Goal: Task Accomplishment & Management: Manage account settings

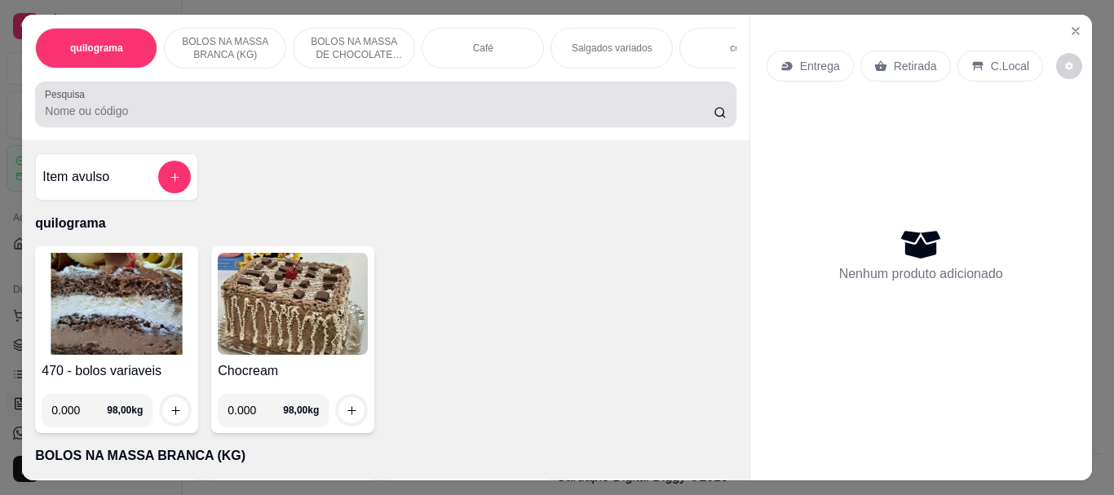
click at [161, 117] on input "Pesquisa" at bounding box center [379, 111] width 669 height 16
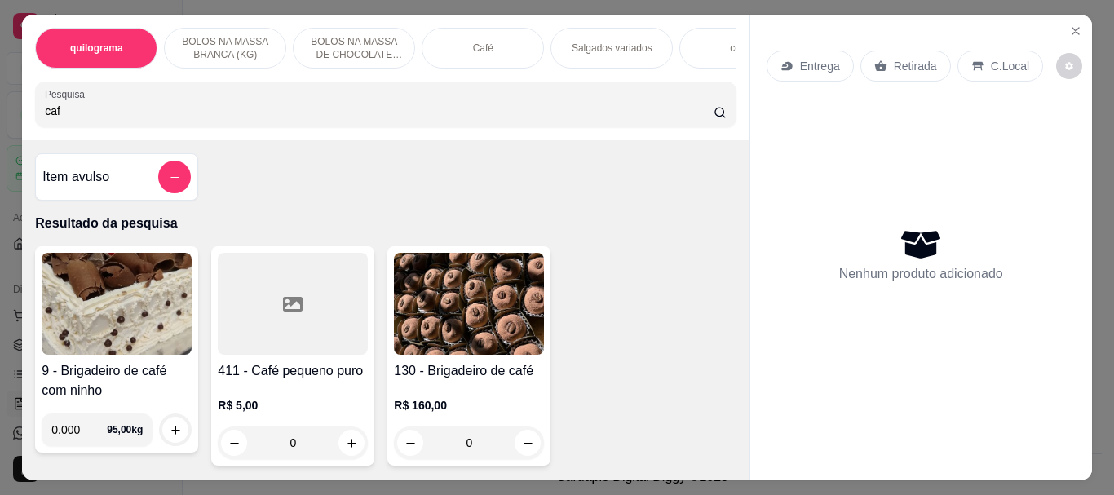
type input "caf"
click at [285, 337] on div at bounding box center [293, 304] width 150 height 102
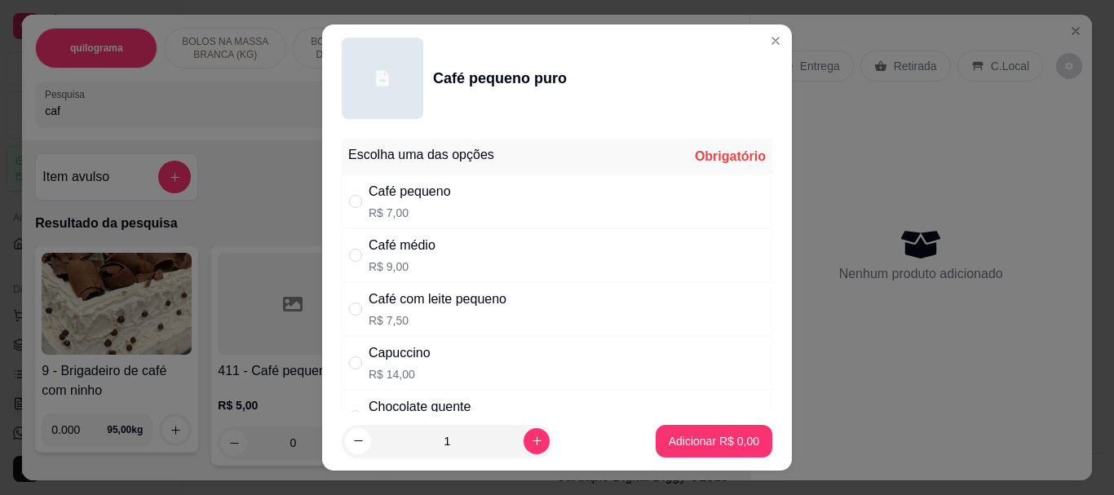
drag, startPoint x: 358, startPoint y: 250, endPoint x: 526, endPoint y: 365, distance: 203.2
click at [358, 254] on div "" at bounding box center [359, 255] width 20 height 18
radio input "true"
click at [681, 436] on p "Adicionar R$ 9,00" at bounding box center [714, 441] width 91 height 16
type input "1"
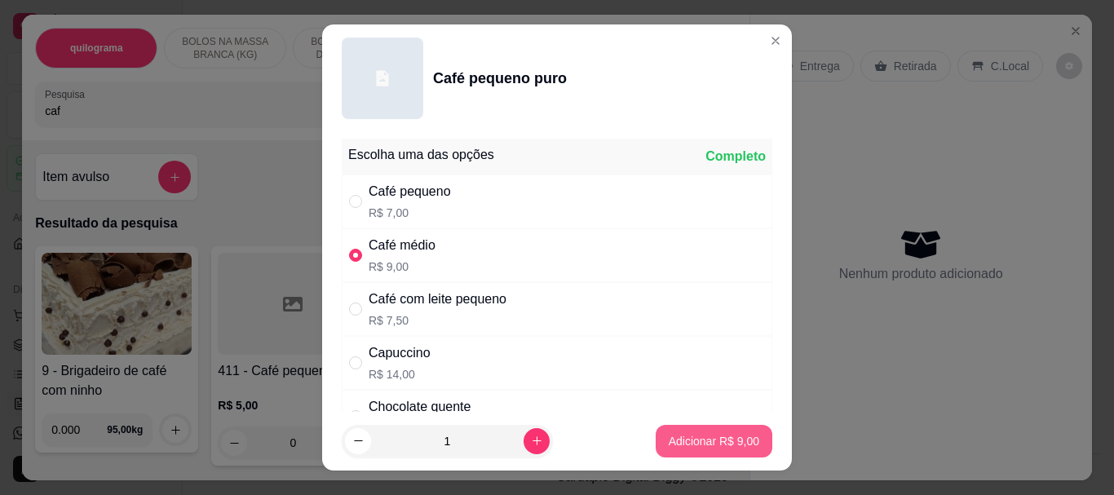
type input "1"
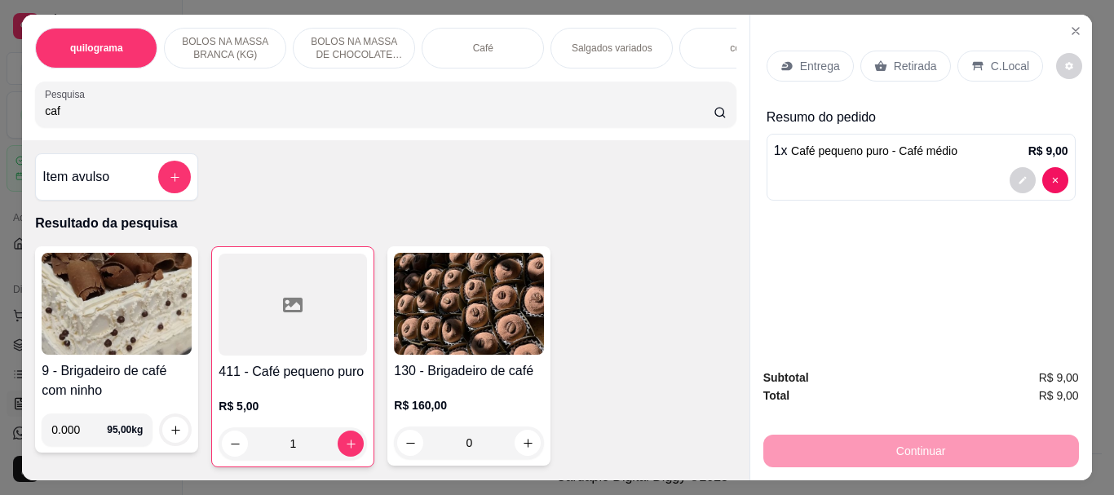
drag, startPoint x: 103, startPoint y: 123, endPoint x: 24, endPoint y: 110, distance: 80.2
click at [24, 110] on div "quilograma BOLOS NA MASSA BRANCA (KG) BOLOS NA MASSA DE CHOCOLATE preço por (KG…" at bounding box center [385, 78] width 727 height 126
click at [23, 111] on div "quilograma BOLOS NA MASSA BRANCA (KG) BOLOS NA MASSA DE CHOCOLATE preço por (KG…" at bounding box center [385, 78] width 727 height 126
drag, startPoint x: 84, startPoint y: 131, endPoint x: 29, endPoint y: 119, distance: 56.6
click at [35, 119] on div "Pesquisa caf" at bounding box center [385, 105] width 701 height 46
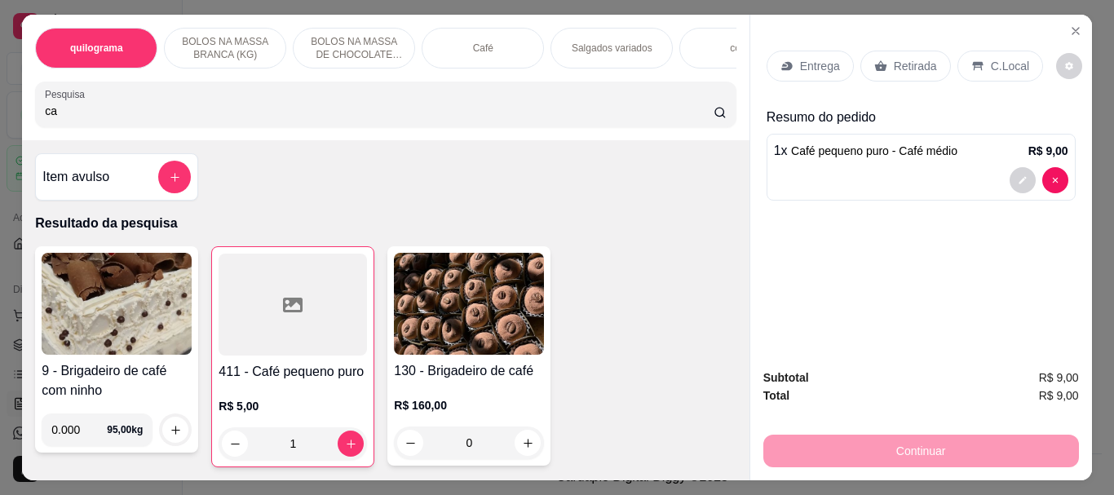
type input "c"
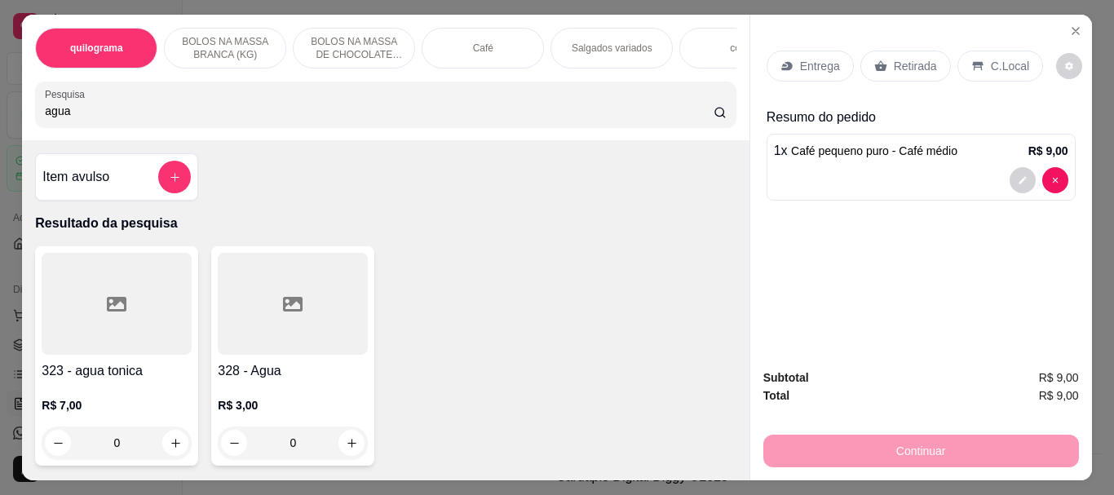
type input "agua"
click at [253, 325] on div at bounding box center [293, 304] width 150 height 102
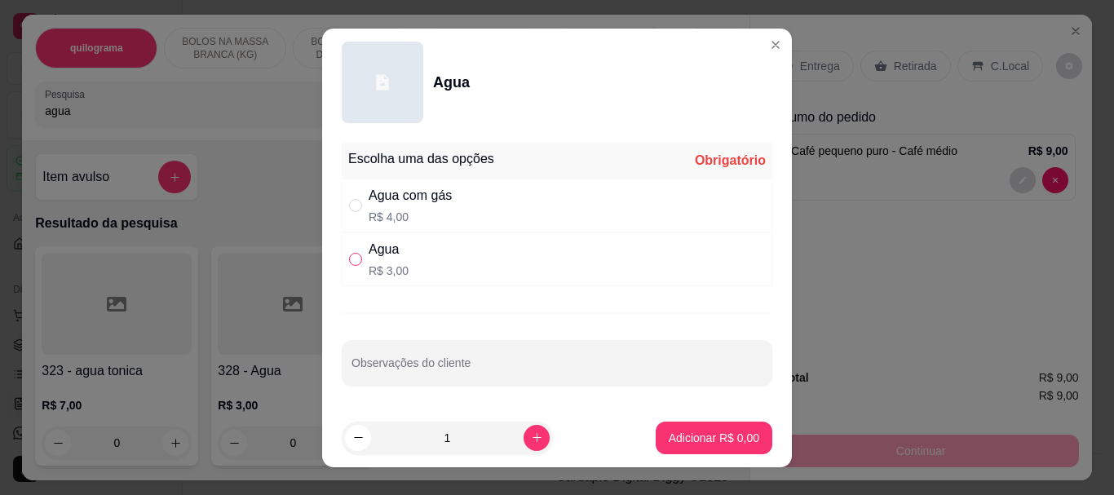
click at [356, 259] on input "" at bounding box center [355, 259] width 13 height 13
radio input "true"
click at [684, 438] on p "Adicionar R$ 3,00" at bounding box center [714, 437] width 88 height 15
type input "1"
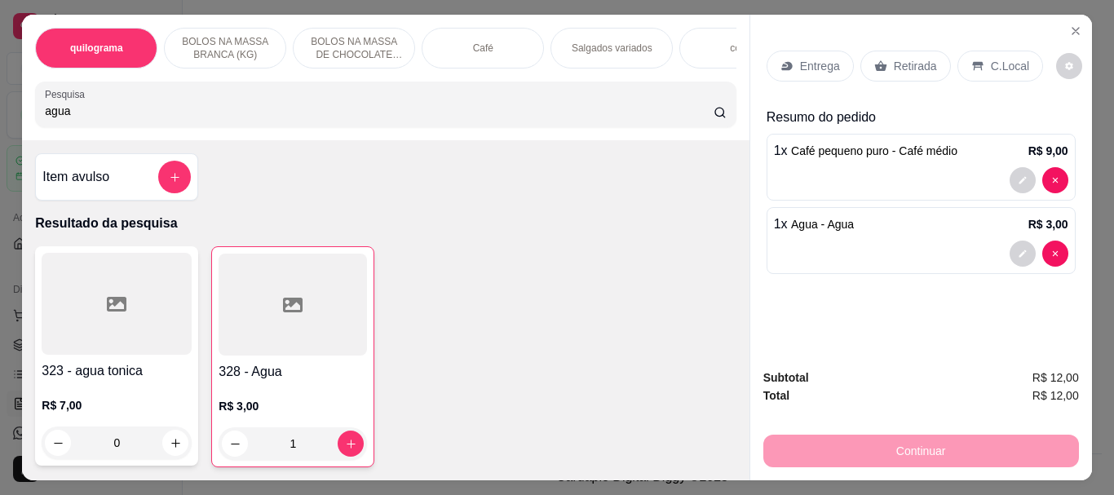
click at [906, 64] on p "Retirada" at bounding box center [915, 66] width 43 height 16
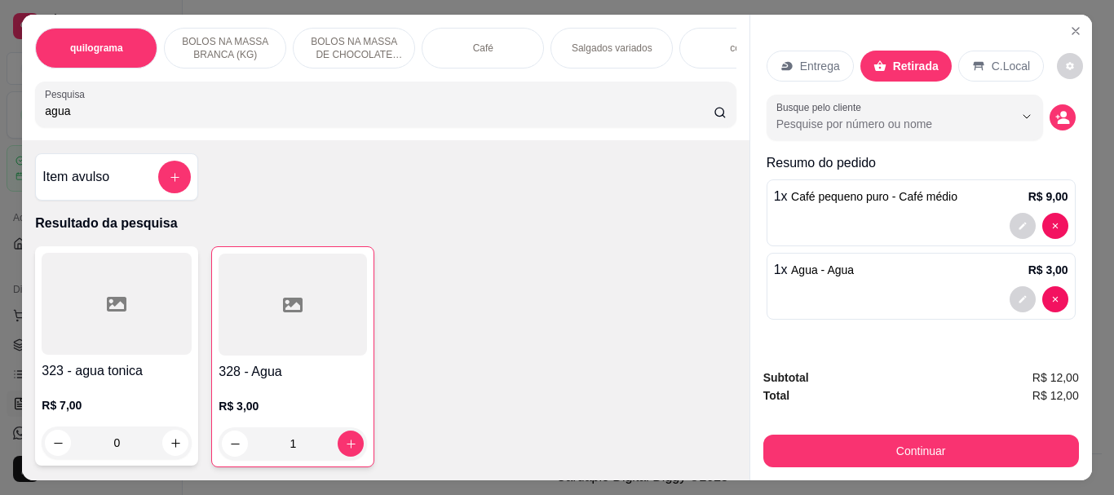
click at [936, 431] on div "Continuar" at bounding box center [922, 449] width 316 height 37
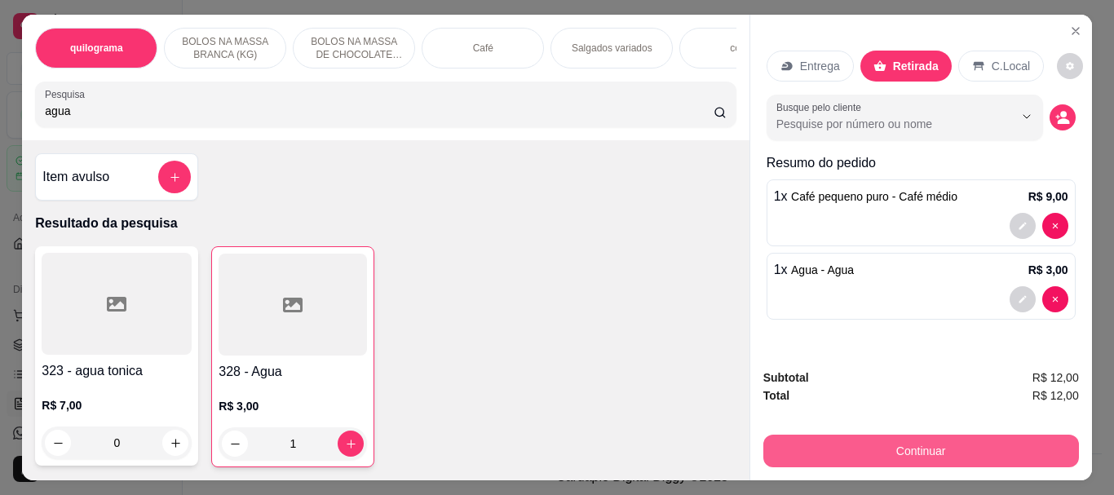
click at [934, 438] on button "Continuar" at bounding box center [922, 451] width 316 height 33
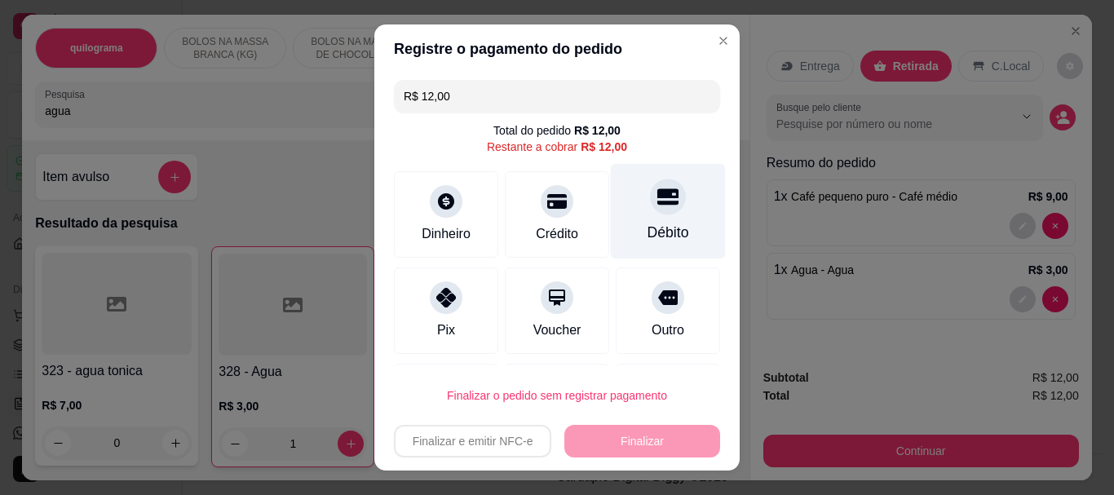
click at [658, 206] on icon at bounding box center [668, 197] width 21 height 21
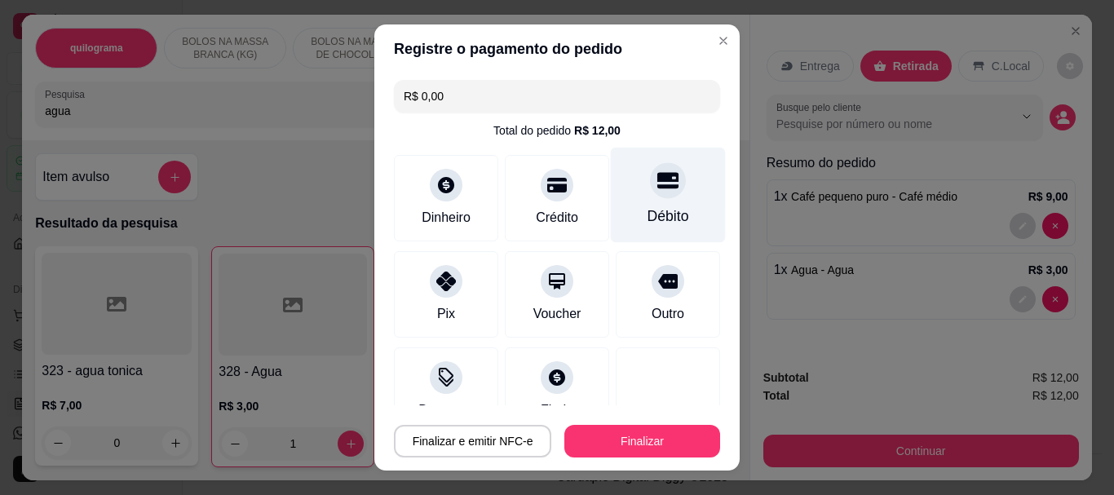
type input "R$ 0,00"
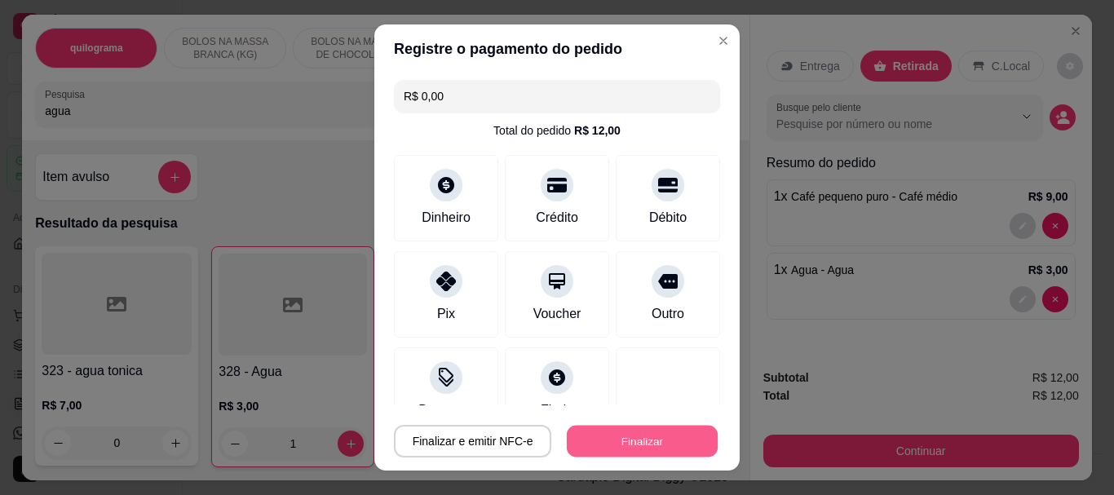
click at [637, 438] on button "Finalizar" at bounding box center [642, 441] width 151 height 32
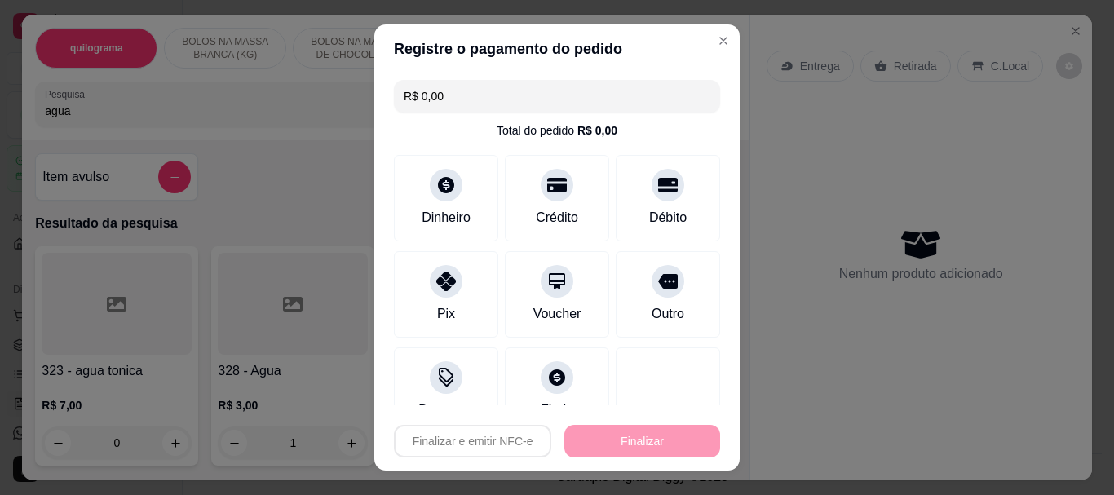
type input "0"
type input "-R$ 12,00"
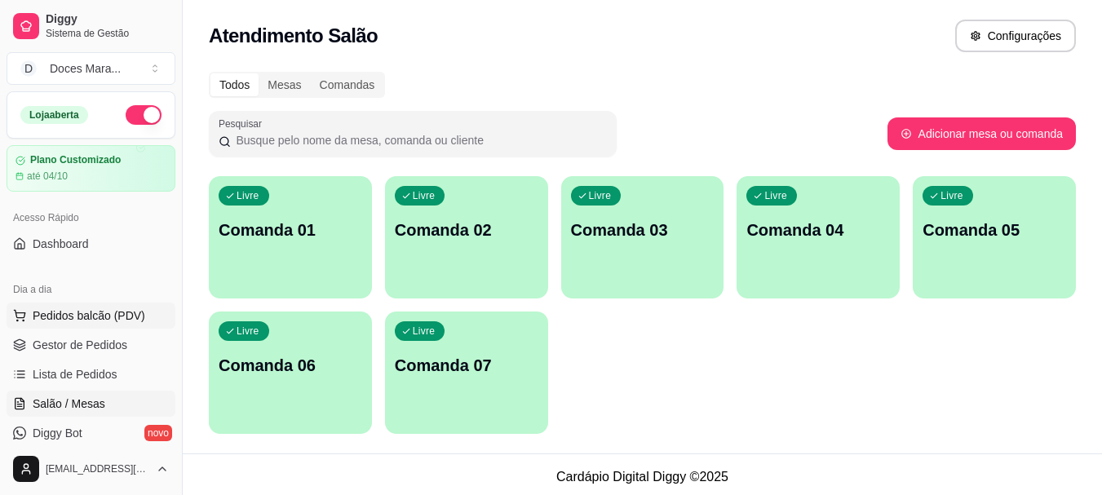
click at [97, 315] on span "Pedidos balcão (PDV)" at bounding box center [89, 316] width 113 height 16
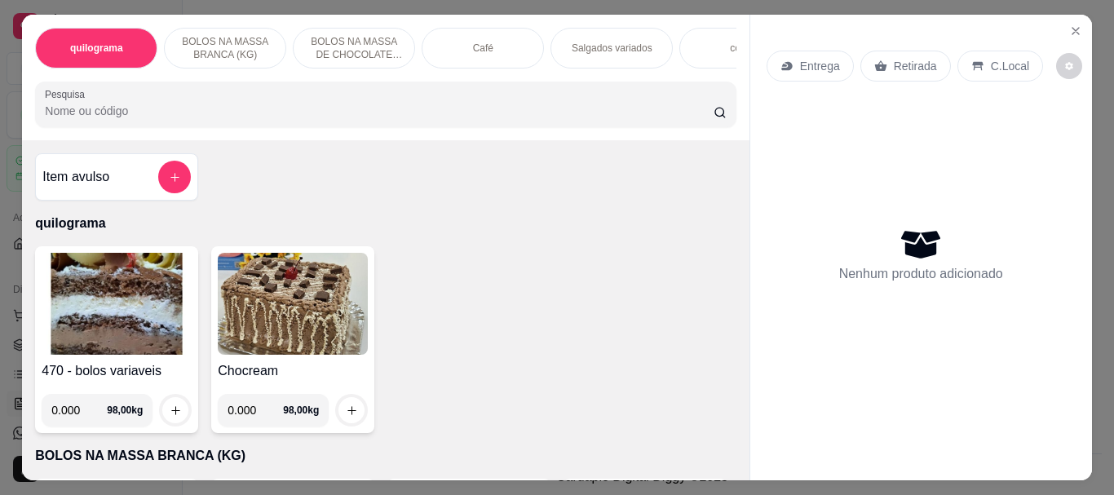
click at [67, 119] on input "Pesquisa" at bounding box center [379, 111] width 669 height 16
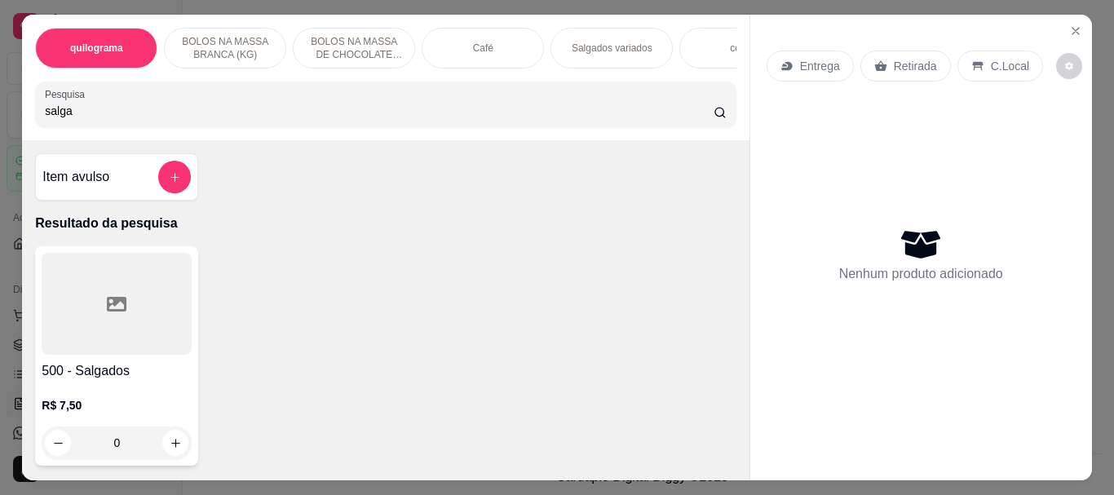
type input "salga"
click at [98, 312] on div at bounding box center [117, 304] width 150 height 102
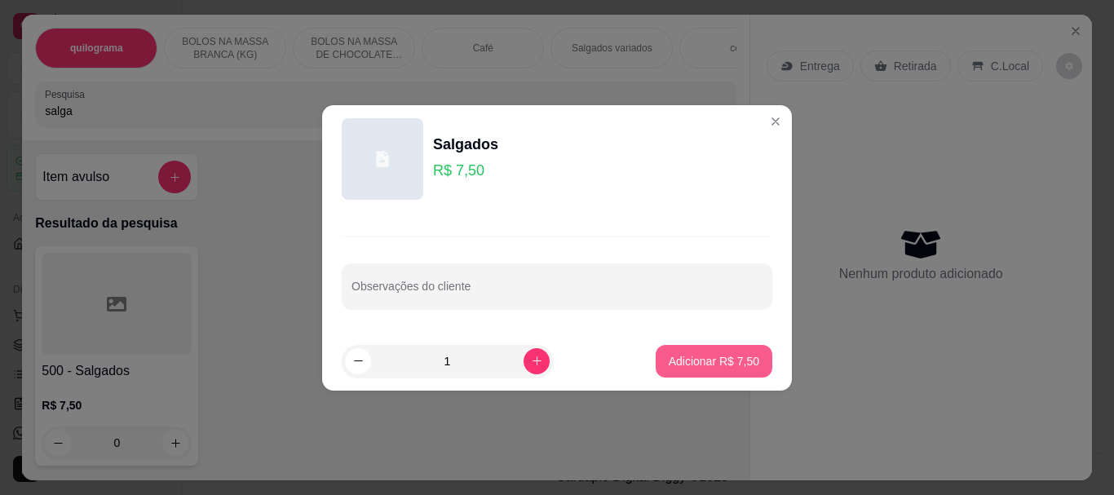
click at [708, 347] on button "Adicionar R$ 7,50" at bounding box center [714, 361] width 117 height 33
type input "1"
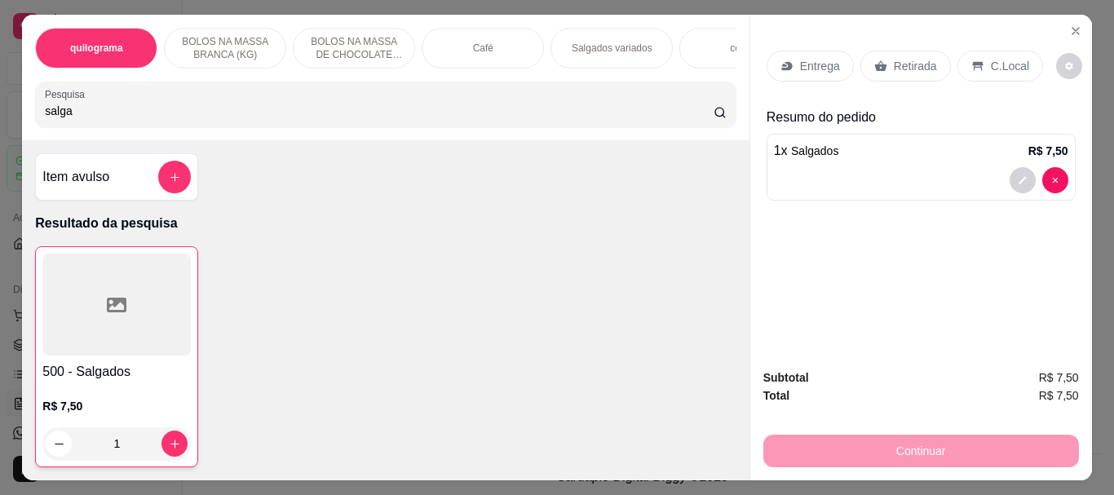
click at [901, 63] on p "Retirada" at bounding box center [915, 66] width 43 height 16
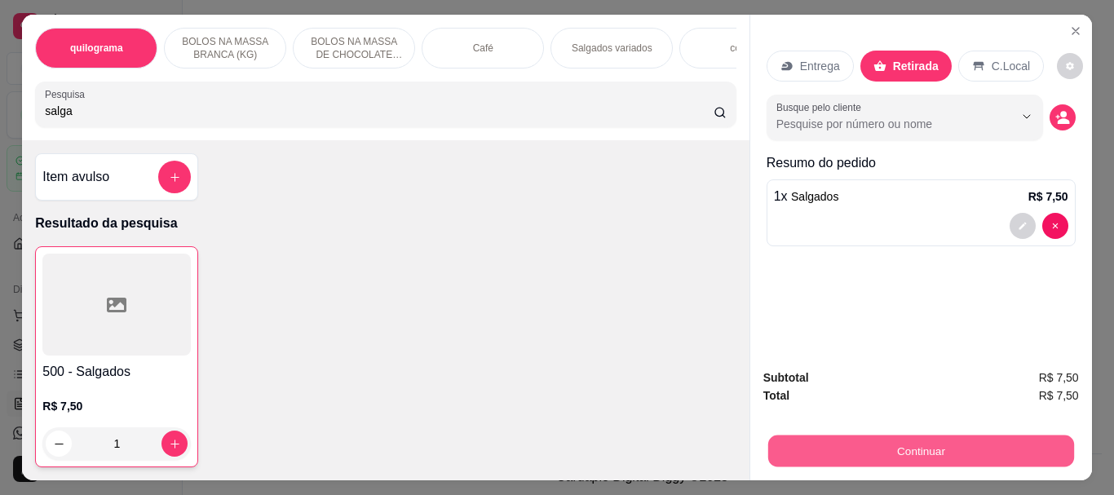
click at [895, 441] on button "Continuar" at bounding box center [921, 451] width 306 height 32
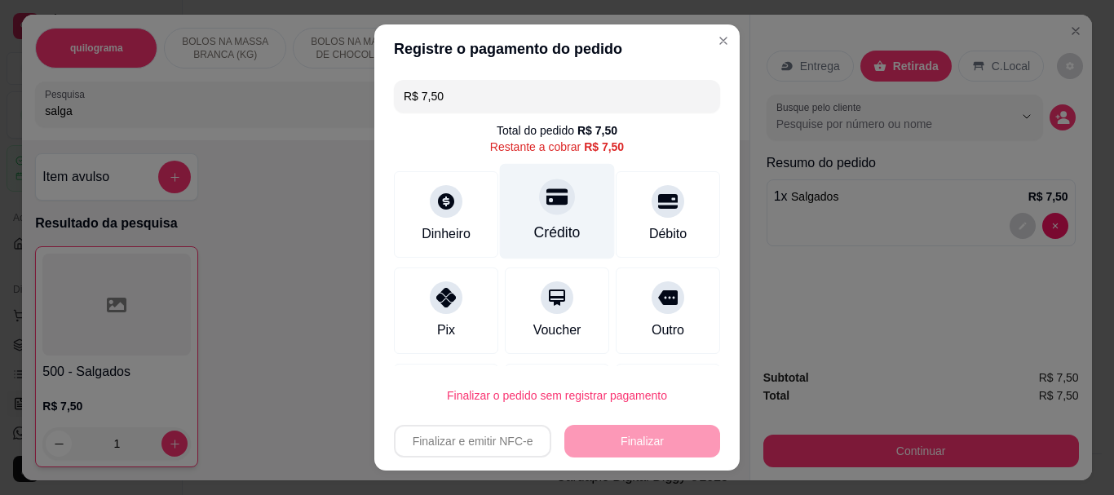
click at [547, 197] on icon at bounding box center [557, 197] width 21 height 16
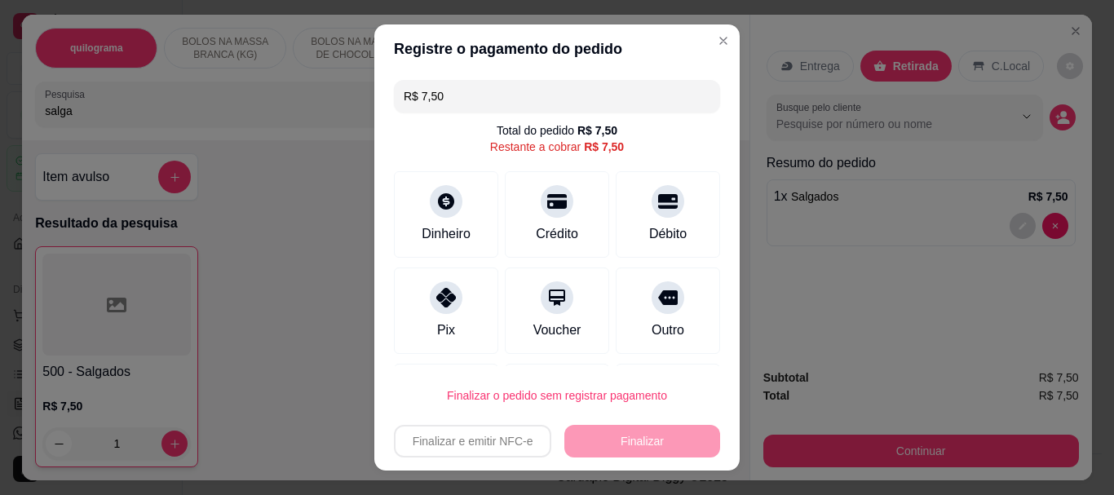
type input "R$ 0,00"
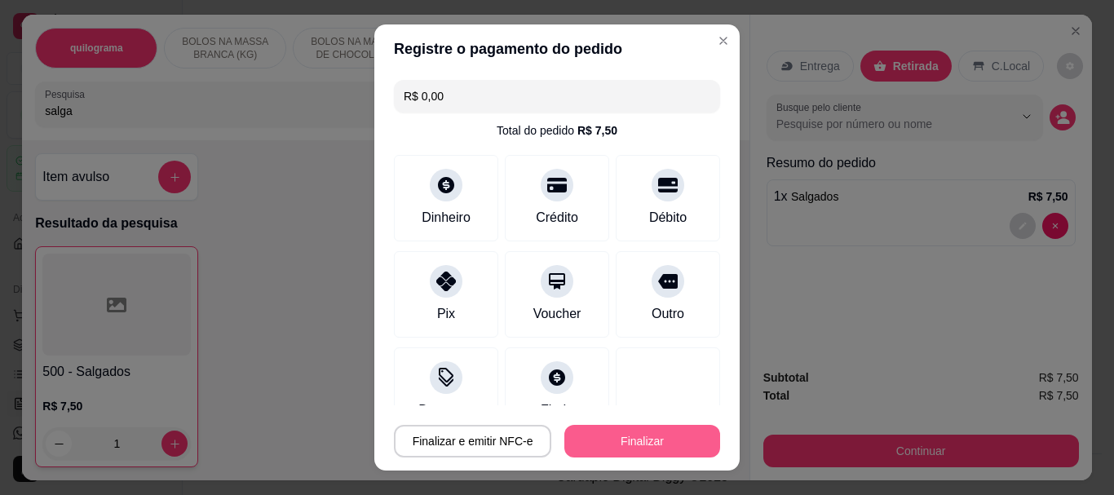
click at [673, 438] on button "Finalizar" at bounding box center [643, 441] width 156 height 33
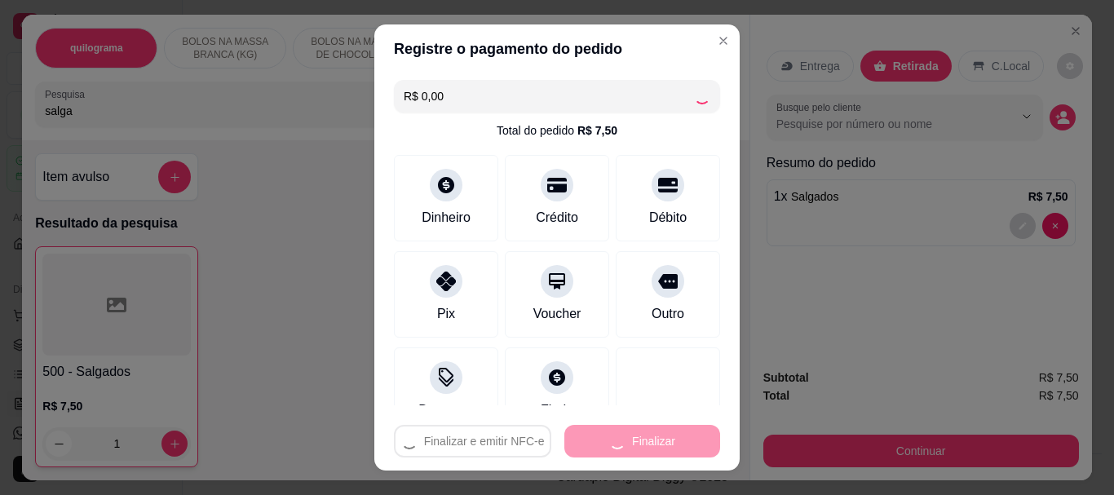
type input "0"
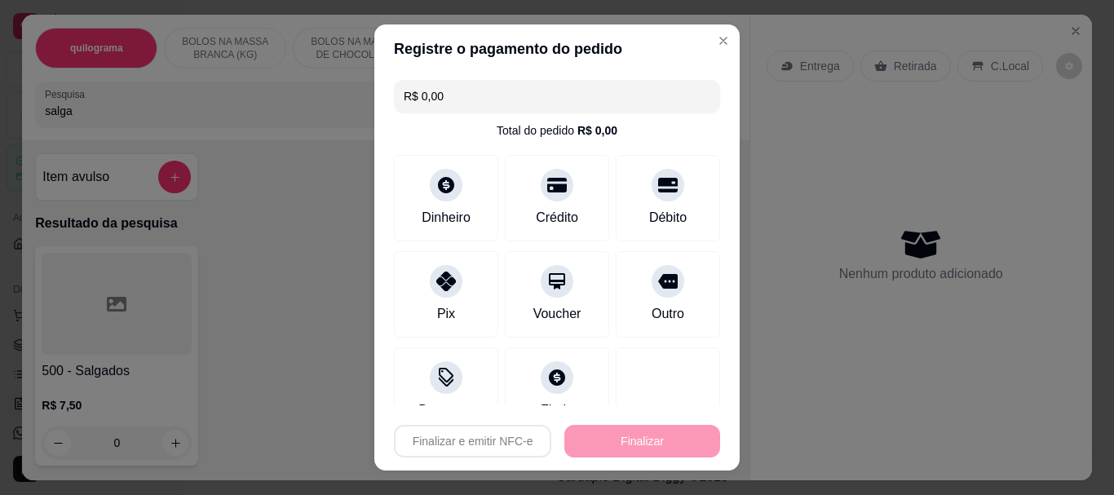
type input "-R$ 7,50"
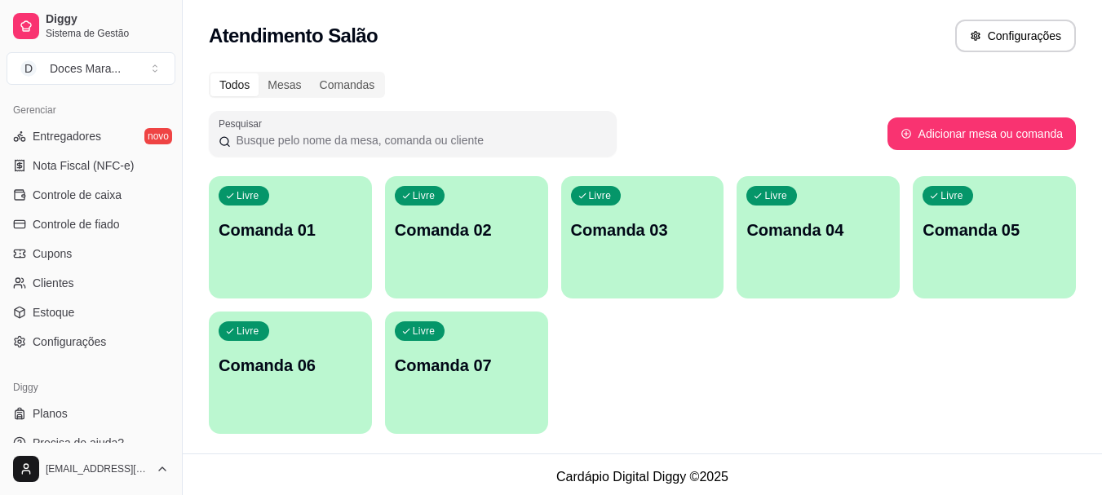
scroll to position [679, 0]
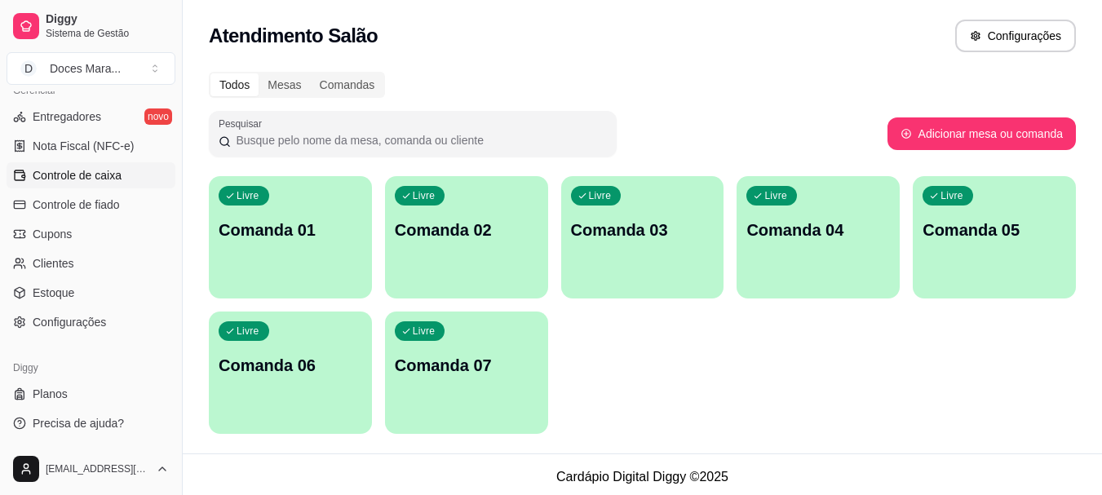
click at [124, 172] on link "Controle de caixa" at bounding box center [91, 175] width 169 height 26
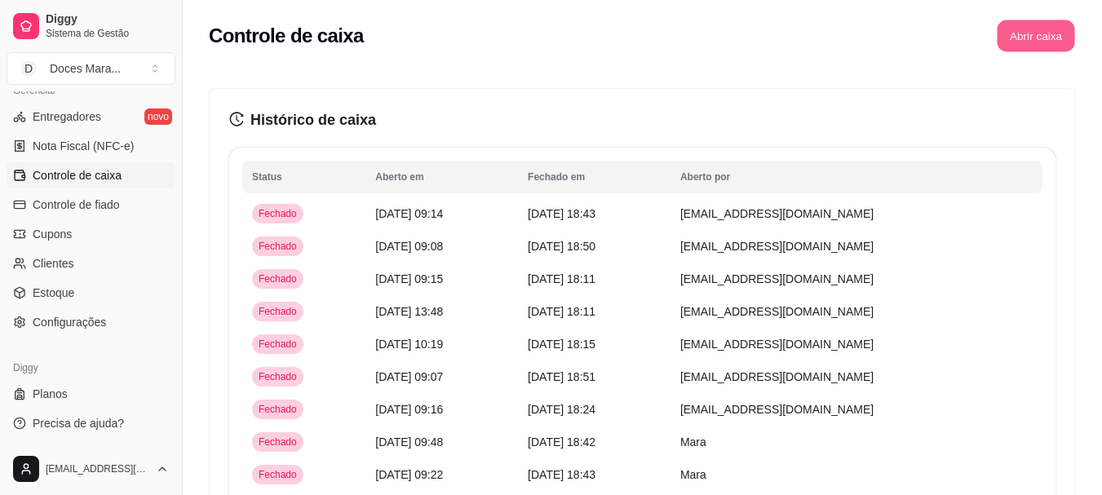
click at [1038, 39] on button "Abrir caixa" at bounding box center [1035, 36] width 77 height 32
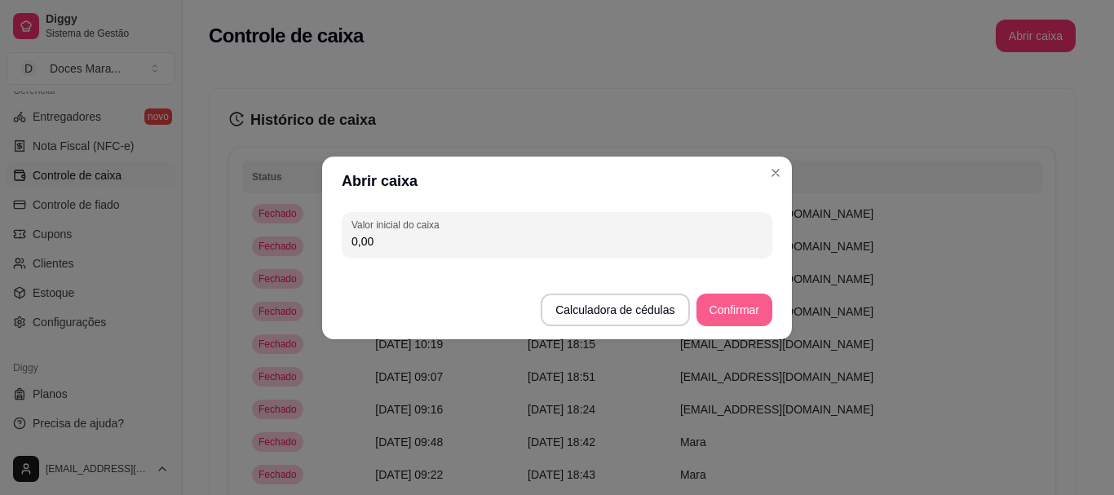
click at [741, 311] on button "Confirmar" at bounding box center [735, 310] width 76 height 33
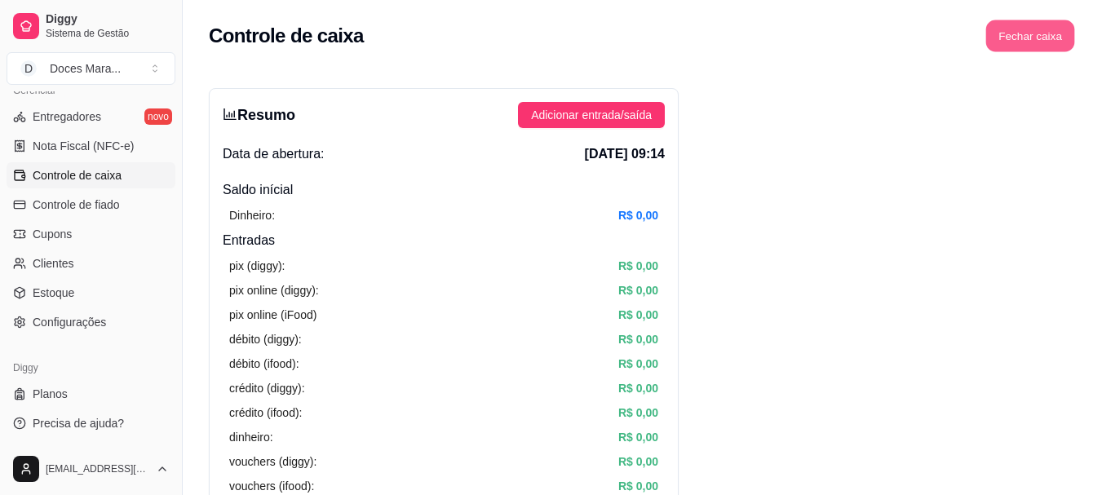
click at [1020, 27] on button "Fechar caixa" at bounding box center [1030, 36] width 89 height 32
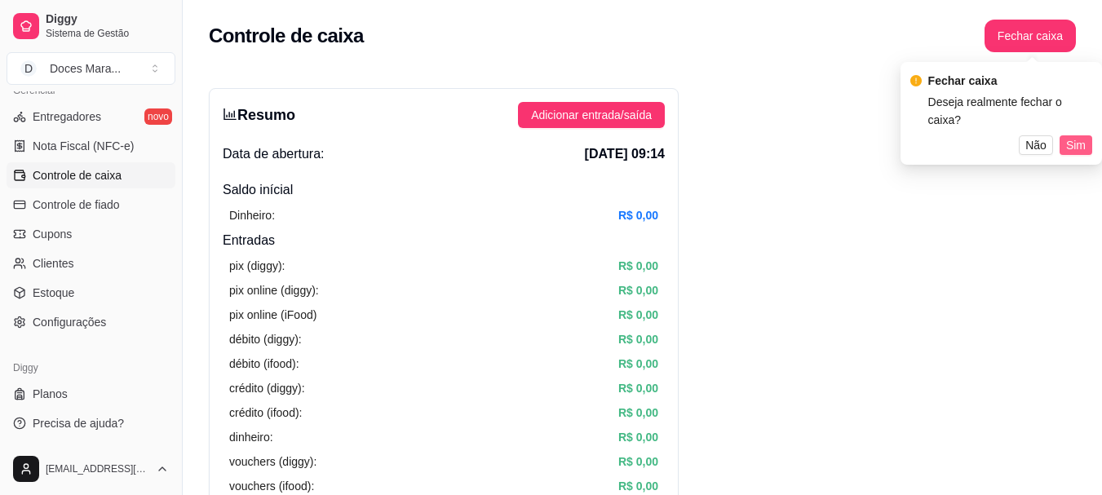
click at [1083, 136] on span "Sim" at bounding box center [1076, 145] width 20 height 18
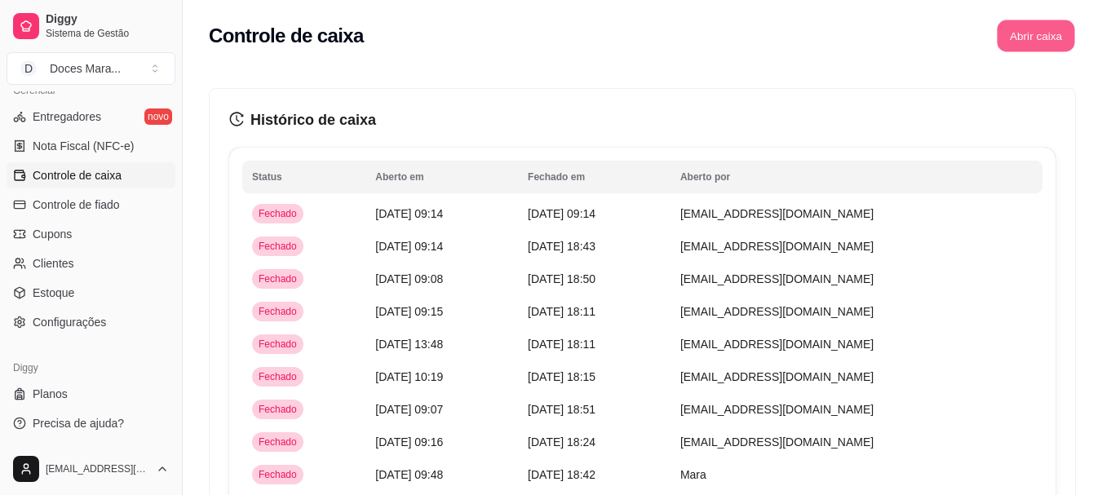
click at [1056, 38] on button "Abrir caixa" at bounding box center [1035, 36] width 77 height 32
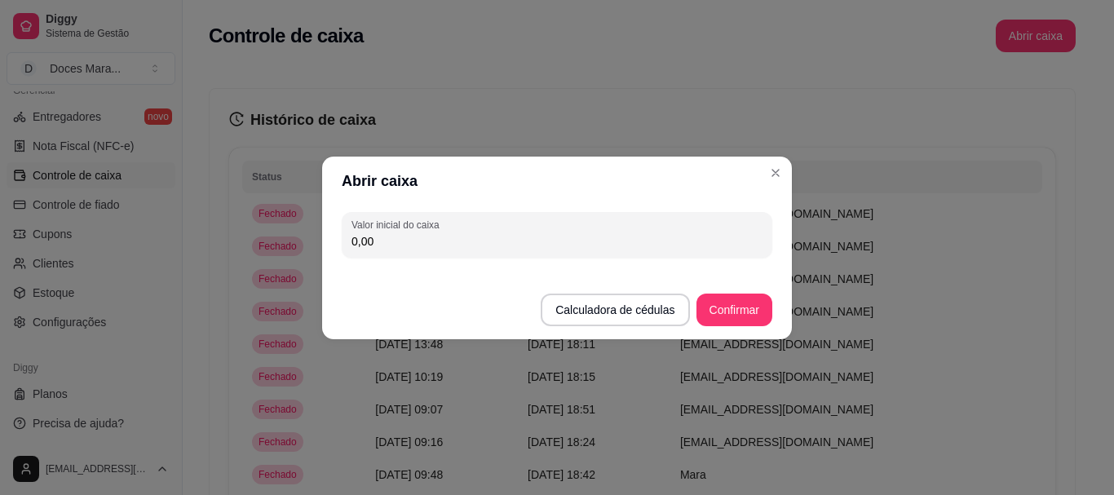
drag, startPoint x: 424, startPoint y: 244, endPoint x: 179, endPoint y: 246, distance: 245.6
click at [179, 246] on div "Abrir caixa Valor inicial do caixa 0,00 Calculadora de cédulas Confirmar" at bounding box center [557, 247] width 1114 height 495
type input "58,00"
click at [755, 312] on button "Confirmar" at bounding box center [734, 310] width 74 height 32
